Goal: Information Seeking & Learning: Learn about a topic

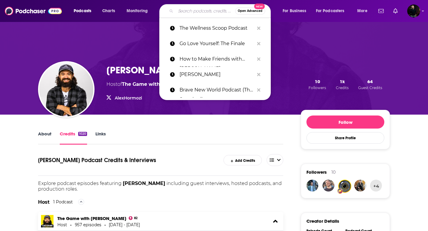
click at [191, 11] on input "Search podcasts, credits, & more..." at bounding box center [205, 11] width 59 height 10
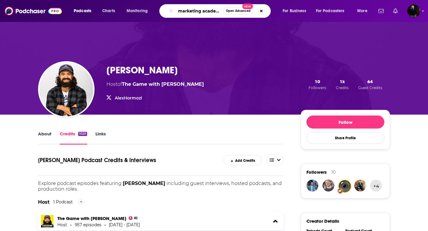
click at [202, 12] on input "marketing academy" at bounding box center [200, 11] width 48 height 10
type input "marketing strategy academy"
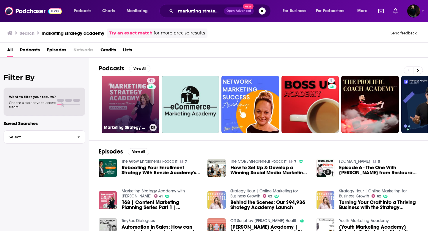
click at [147, 108] on div "41" at bounding box center [152, 101] width 10 height 46
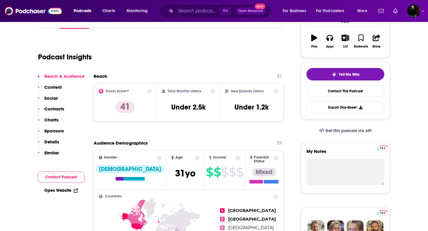
scroll to position [100, 0]
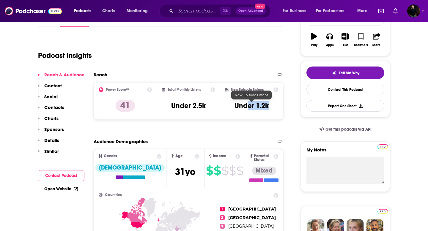
drag, startPoint x: 273, startPoint y: 104, endPoint x: 247, endPoint y: 102, distance: 26.3
click at [247, 102] on div "New Episode Listens Under 1.2k" at bounding box center [251, 100] width 53 height 27
click at [234, 102] on div "New Episode Listens Under 1.2k" at bounding box center [251, 100] width 53 height 27
click at [275, 89] on icon at bounding box center [275, 89] width 5 height 5
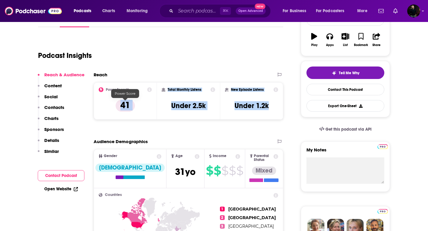
drag, startPoint x: 273, startPoint y: 107, endPoint x: 119, endPoint y: 109, distance: 154.2
click at [119, 109] on div "Power Score™ 41 Total Monthly Listens Under 2.5k New Episode Listens Under 1.2k" at bounding box center [189, 100] width 190 height 37
copy div "41 Total Monthly Listens Under 2.5k New Episode Listens Under 1.2k"
